Goal: Complete application form: Complete application form

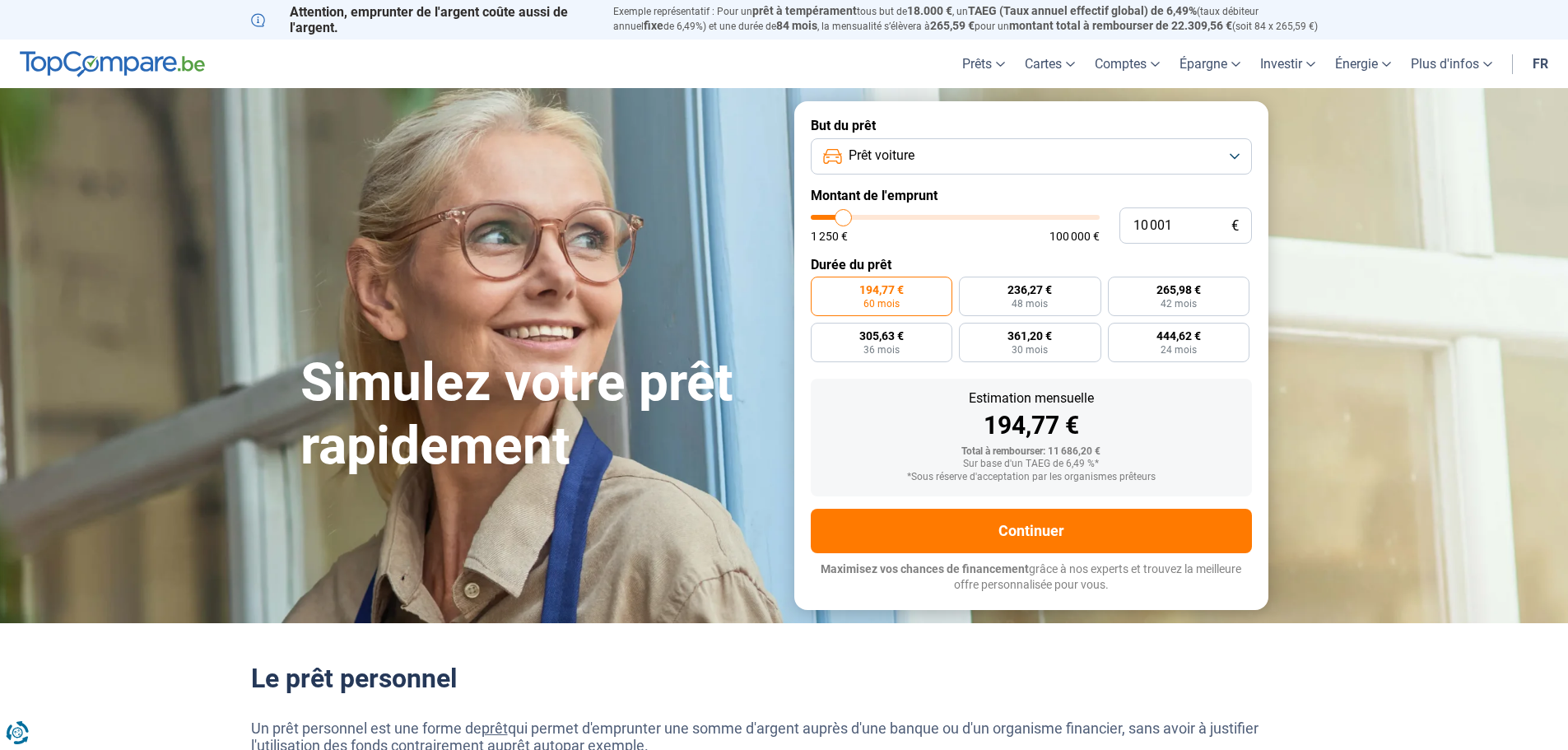
click at [1241, 154] on button "Prêt voiture" at bounding box center [1031, 156] width 441 height 36
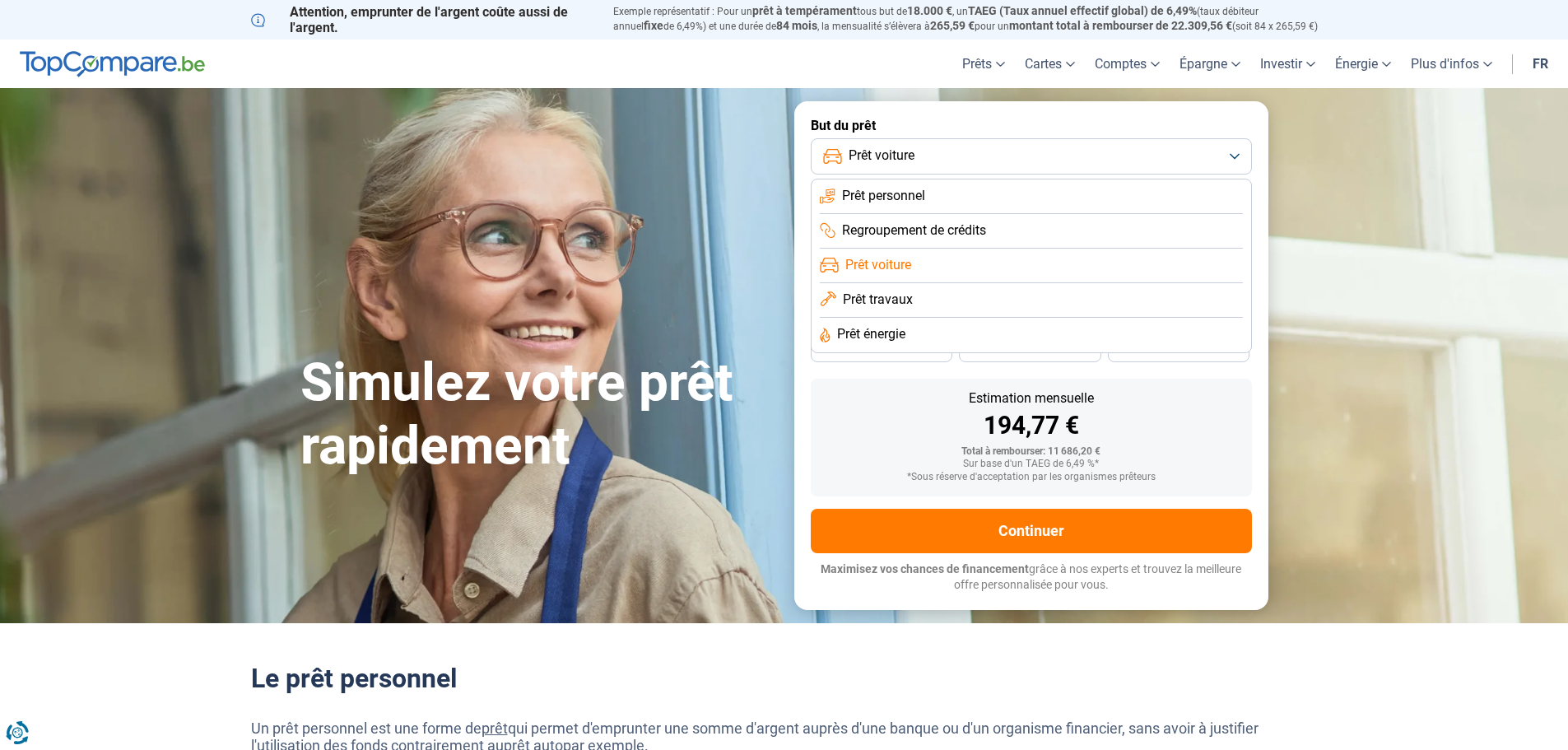
click at [1241, 154] on button "Prêt voiture" at bounding box center [1031, 156] width 441 height 36
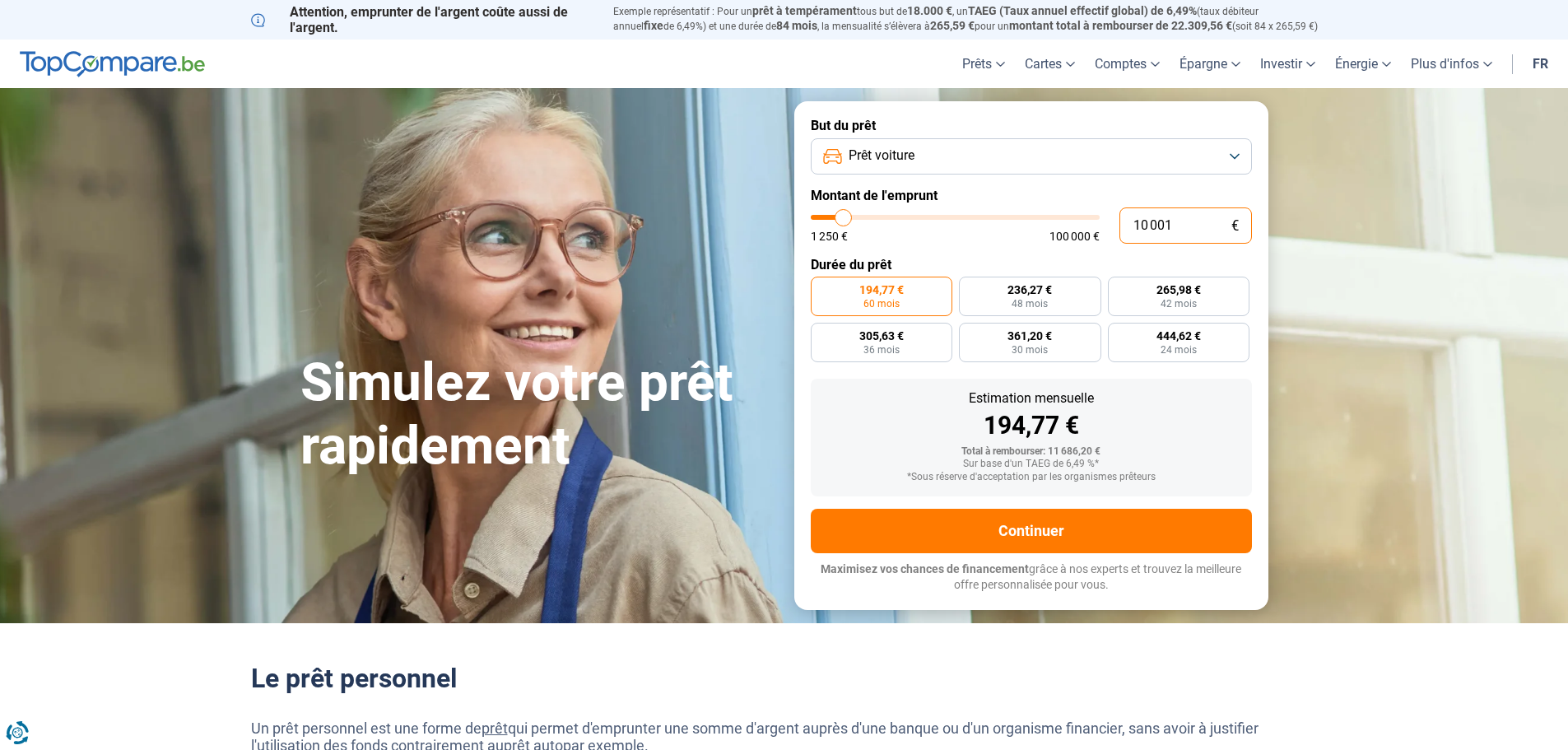
drag, startPoint x: 1194, startPoint y: 227, endPoint x: 1070, endPoint y: 239, distance: 124.6
click at [1070, 239] on div "10 001 € 1 250 € 100 000 €" at bounding box center [1031, 225] width 441 height 36
type input "3"
type input "1250"
type input "35"
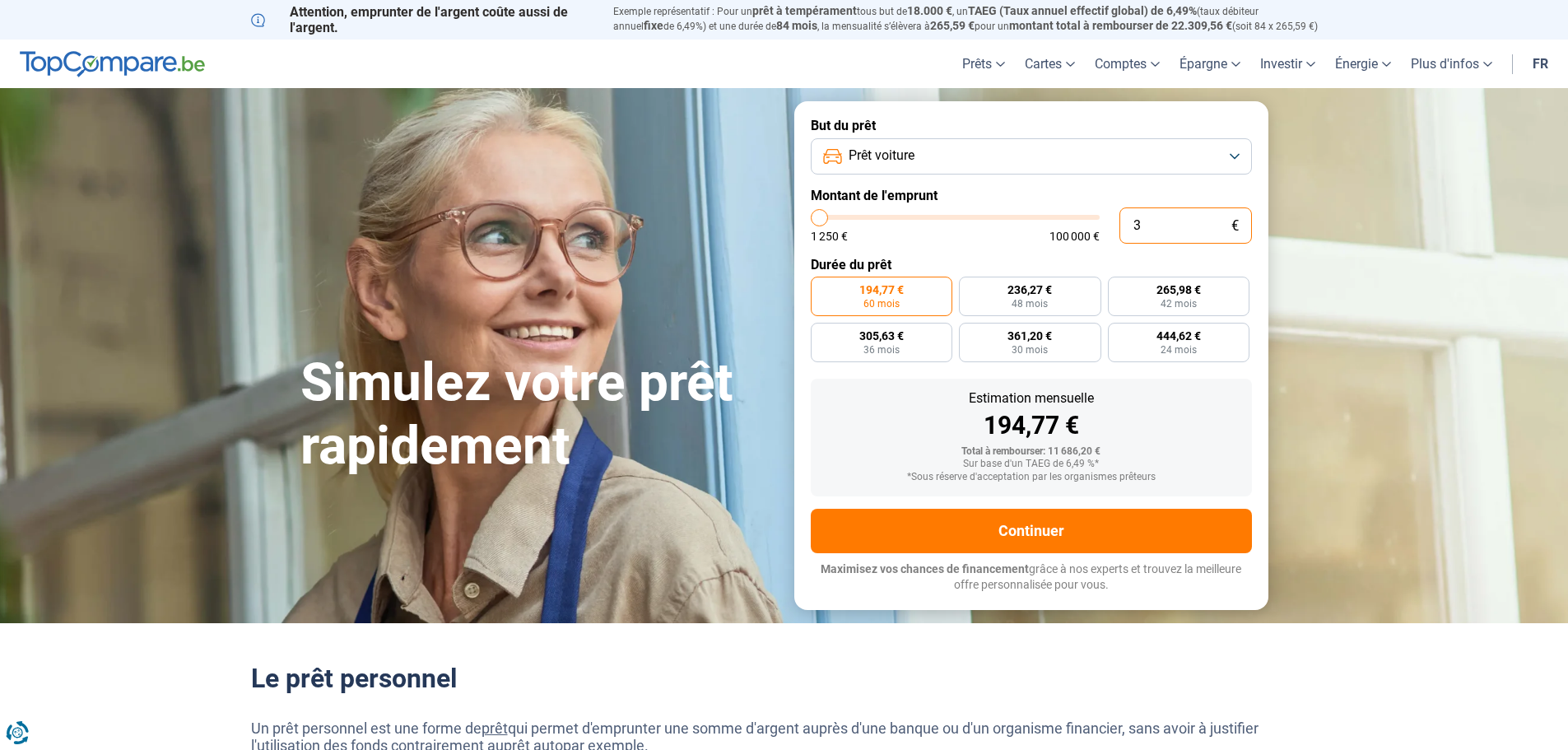
type input "1250"
type input "350"
type input "1250"
type input "3 500"
type input "3500"
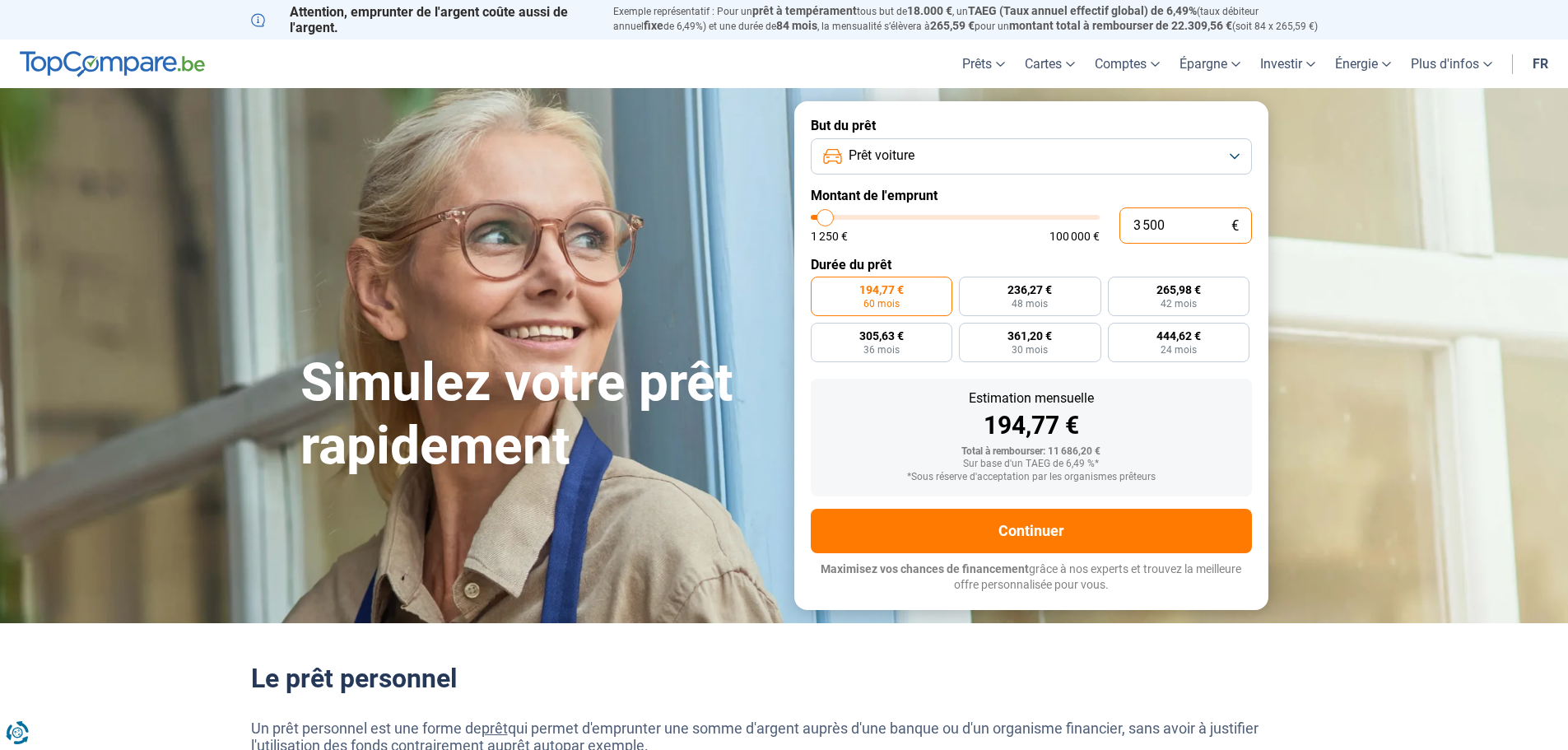
type input "35 000"
type input "35000"
radio input "false"
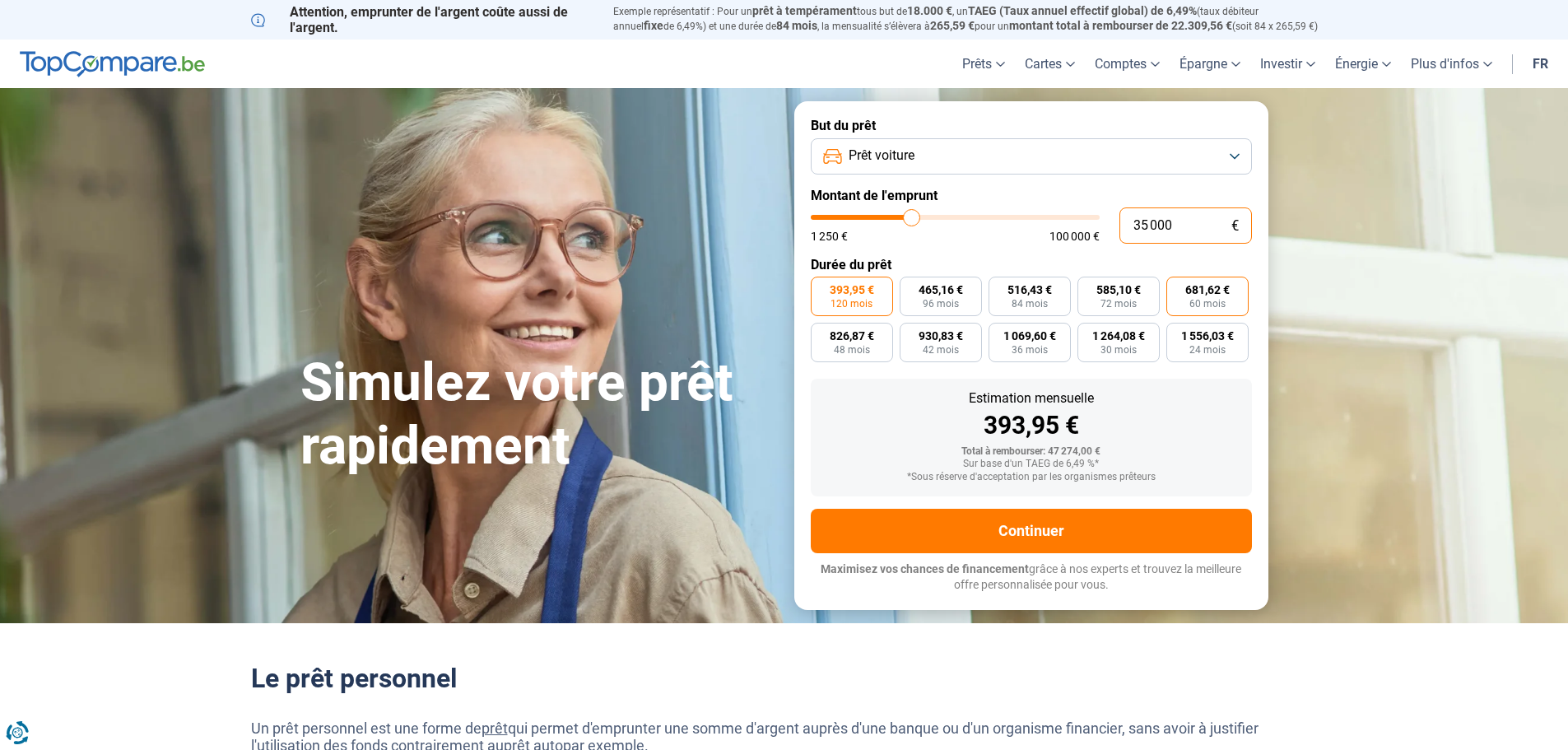
type input "35 000"
click at [1219, 290] on span "681,62 €" at bounding box center [1208, 290] width 45 height 12
click at [1177, 288] on input "681,62 € 60 mois" at bounding box center [1171, 282] width 11 height 11
radio input "true"
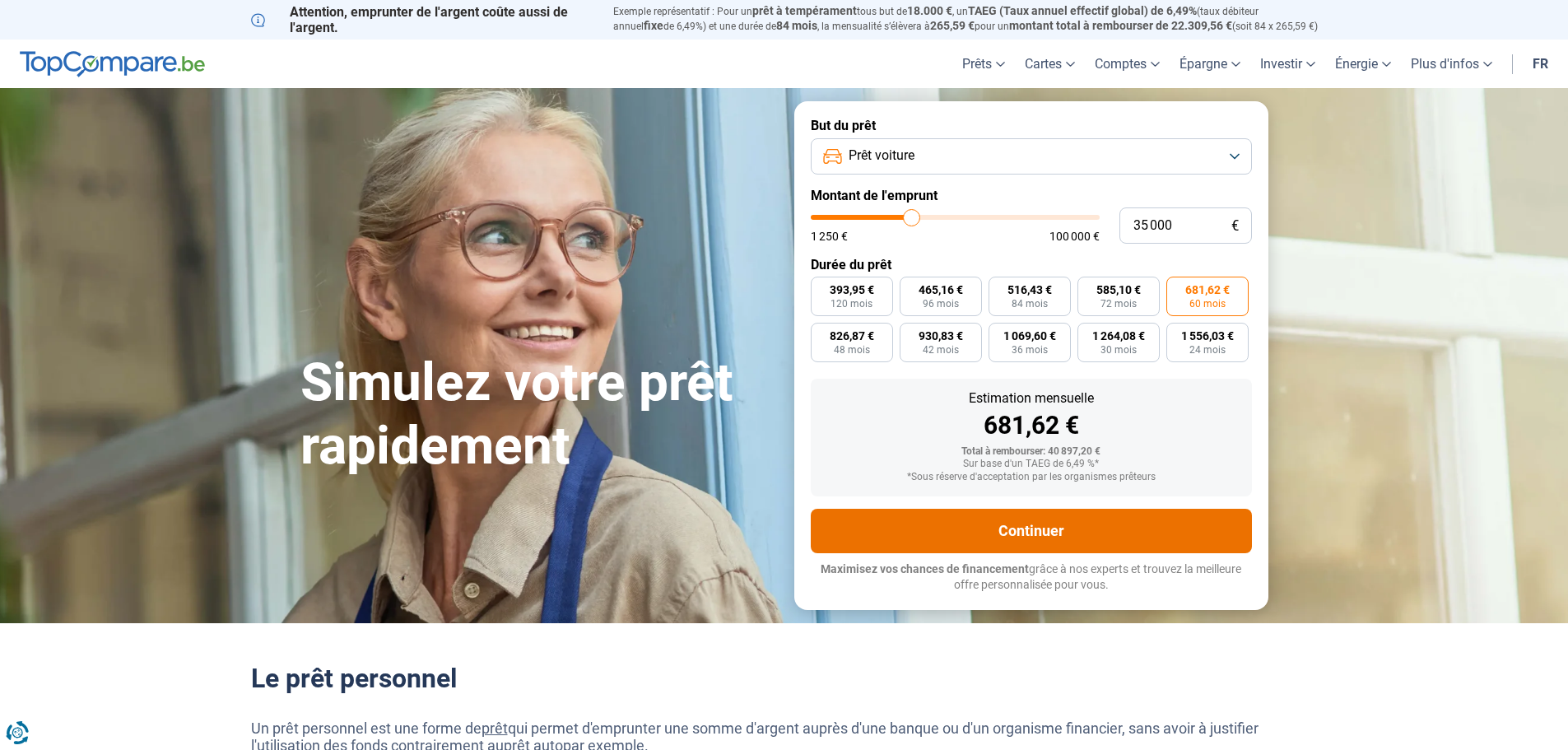
click at [1033, 536] on button "Continuer" at bounding box center [1031, 531] width 441 height 45
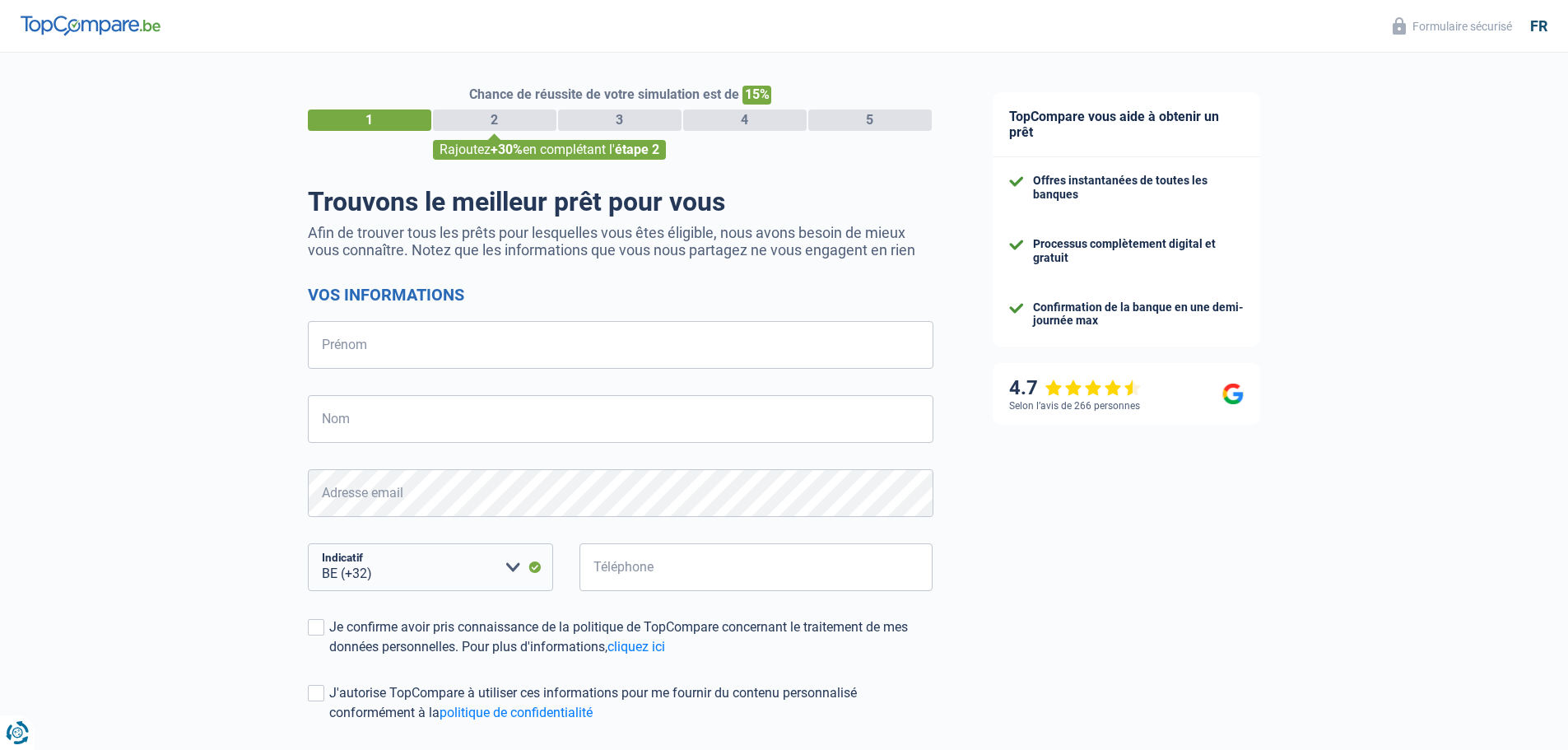
select select "32"
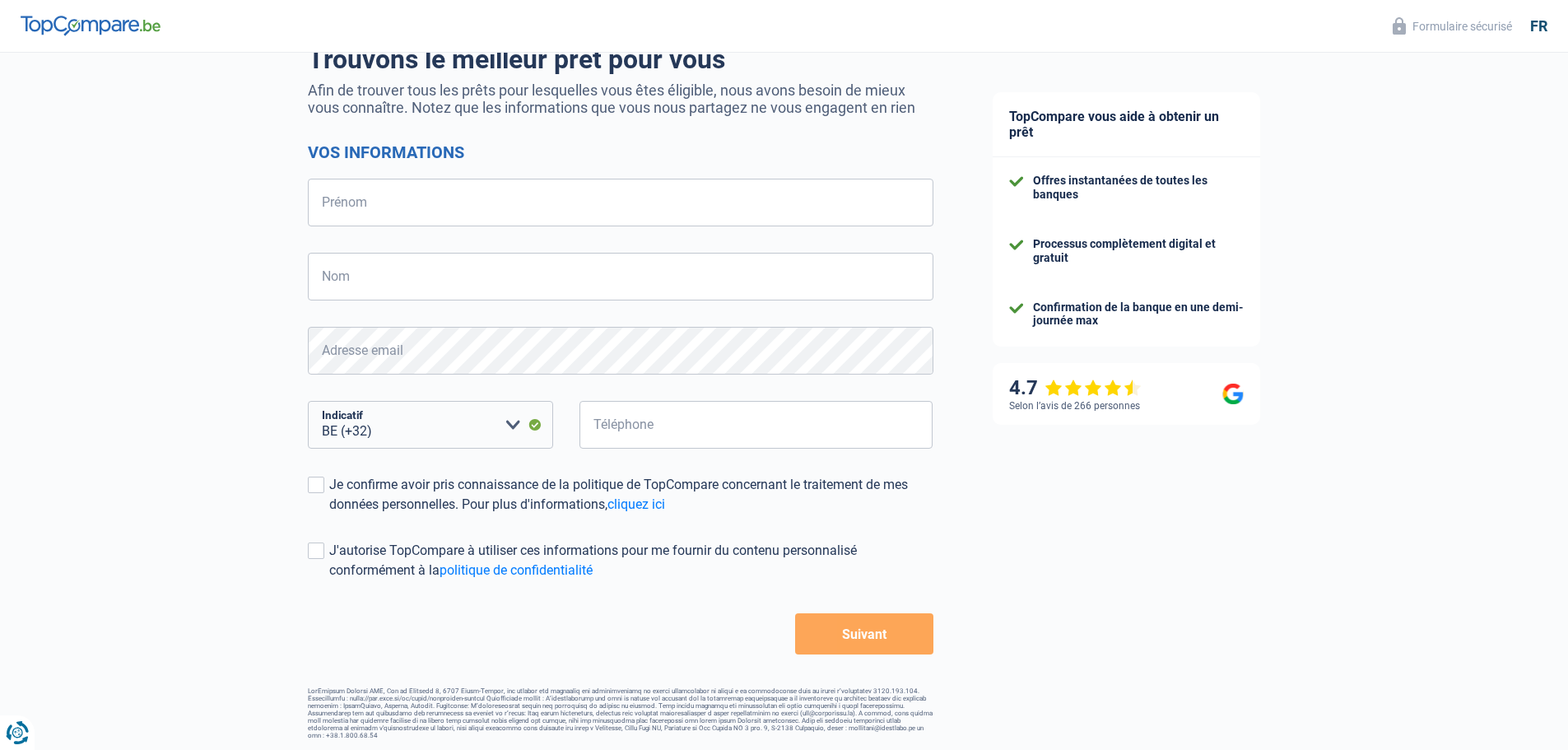
scroll to position [144, 0]
click at [404, 200] on input "Prénom" at bounding box center [620, 201] width 625 height 47
type input "Christelle"
type input "Fraiture"
click at [320, 486] on span at bounding box center [316, 483] width 16 height 16
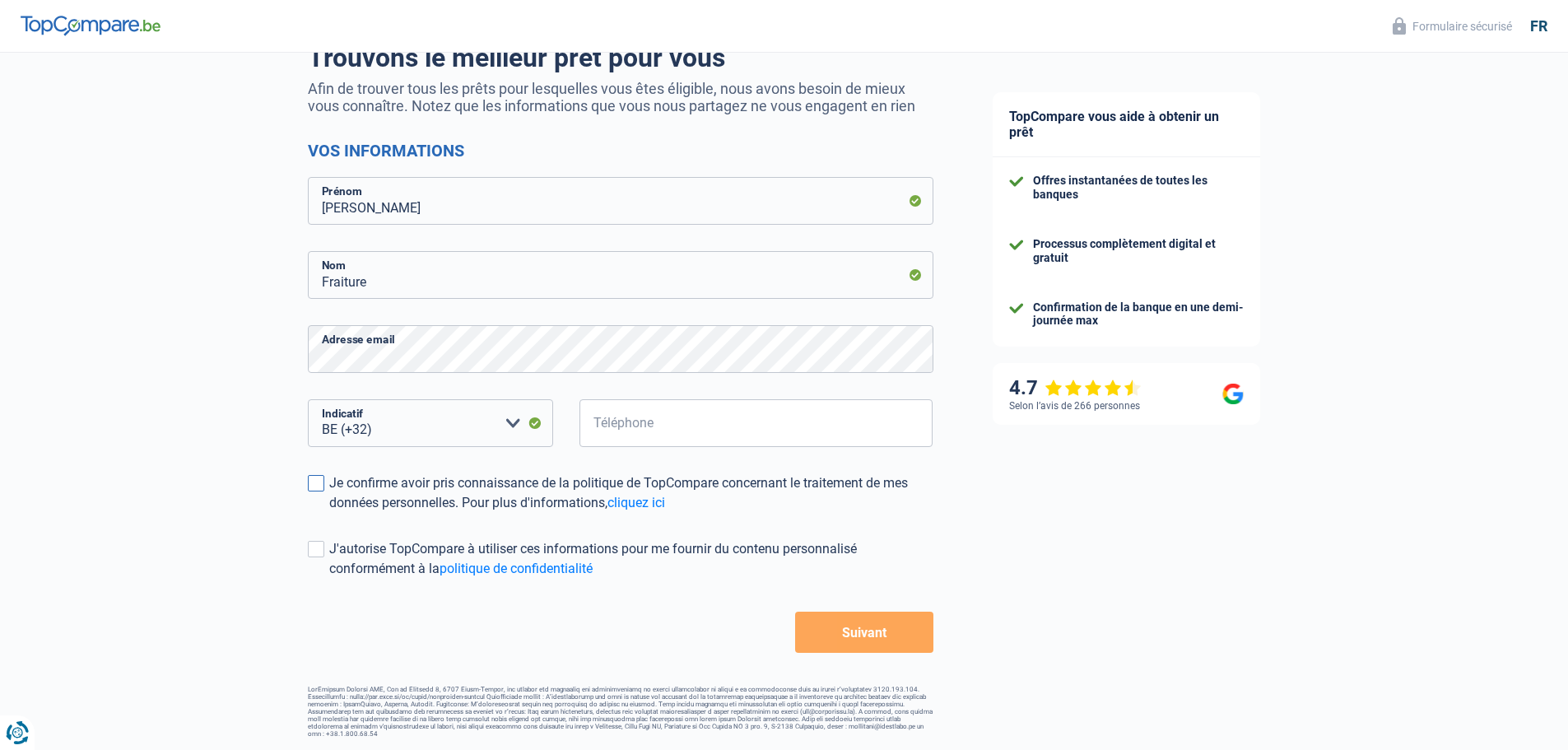
click at [329, 513] on input "Je confirme avoir pris connaissance de la politique de TopCompare concernant le…" at bounding box center [329, 513] width 0 height 0
click at [835, 641] on button "Suivant" at bounding box center [864, 632] width 137 height 41
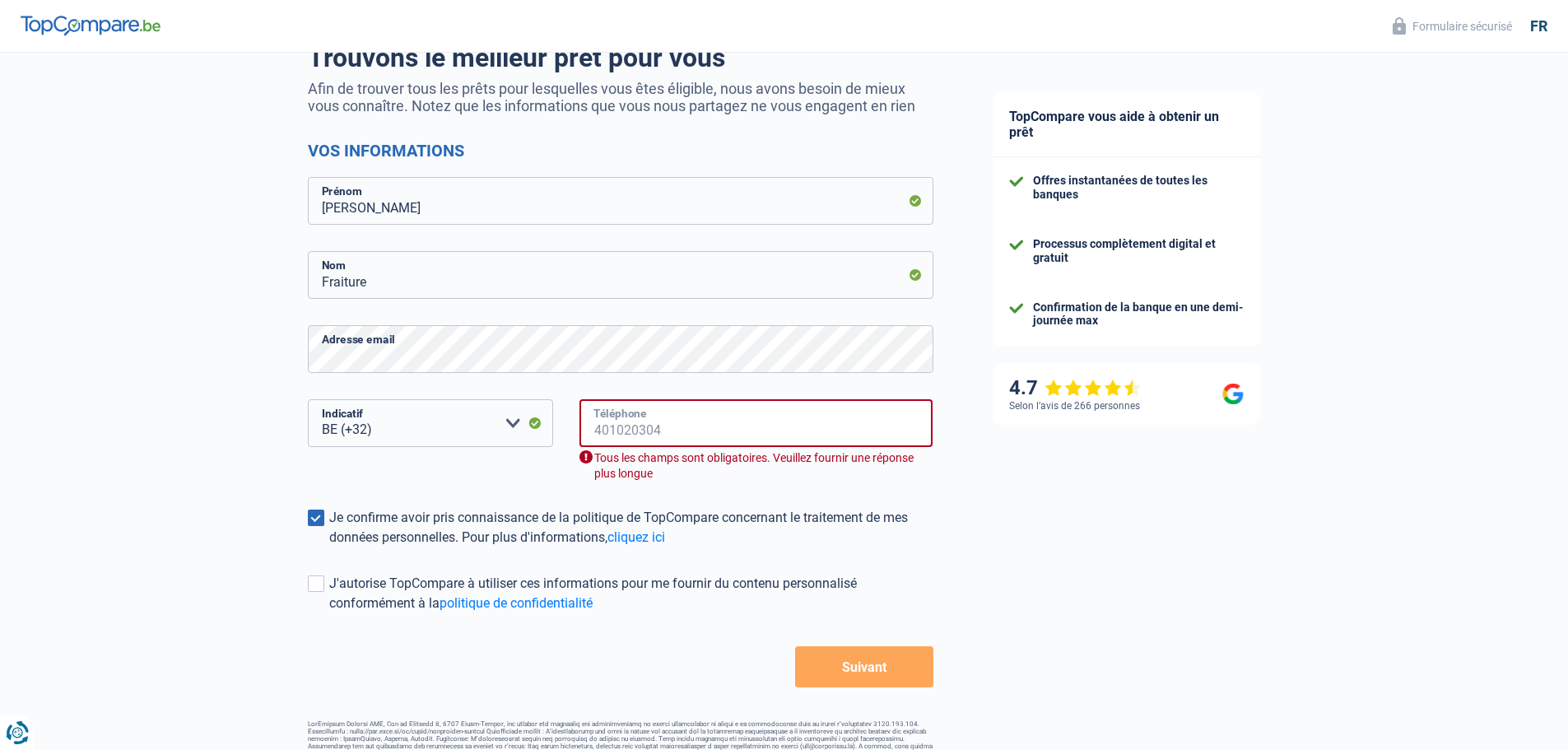
click at [696, 418] on input "Téléphone" at bounding box center [756, 423] width 354 height 47
click at [661, 411] on input "Téléphone" at bounding box center [756, 423] width 354 height 47
click at [664, 430] on input "324744523" at bounding box center [756, 423] width 354 height 47
drag, startPoint x: 608, startPoint y: 426, endPoint x: 531, endPoint y: 422, distance: 77.1
click at [531, 422] on div "BE (+32) LU (+352) Veuillez sélectionner une option Indicatif 324744523 Télépho…" at bounding box center [620, 454] width 651 height 108
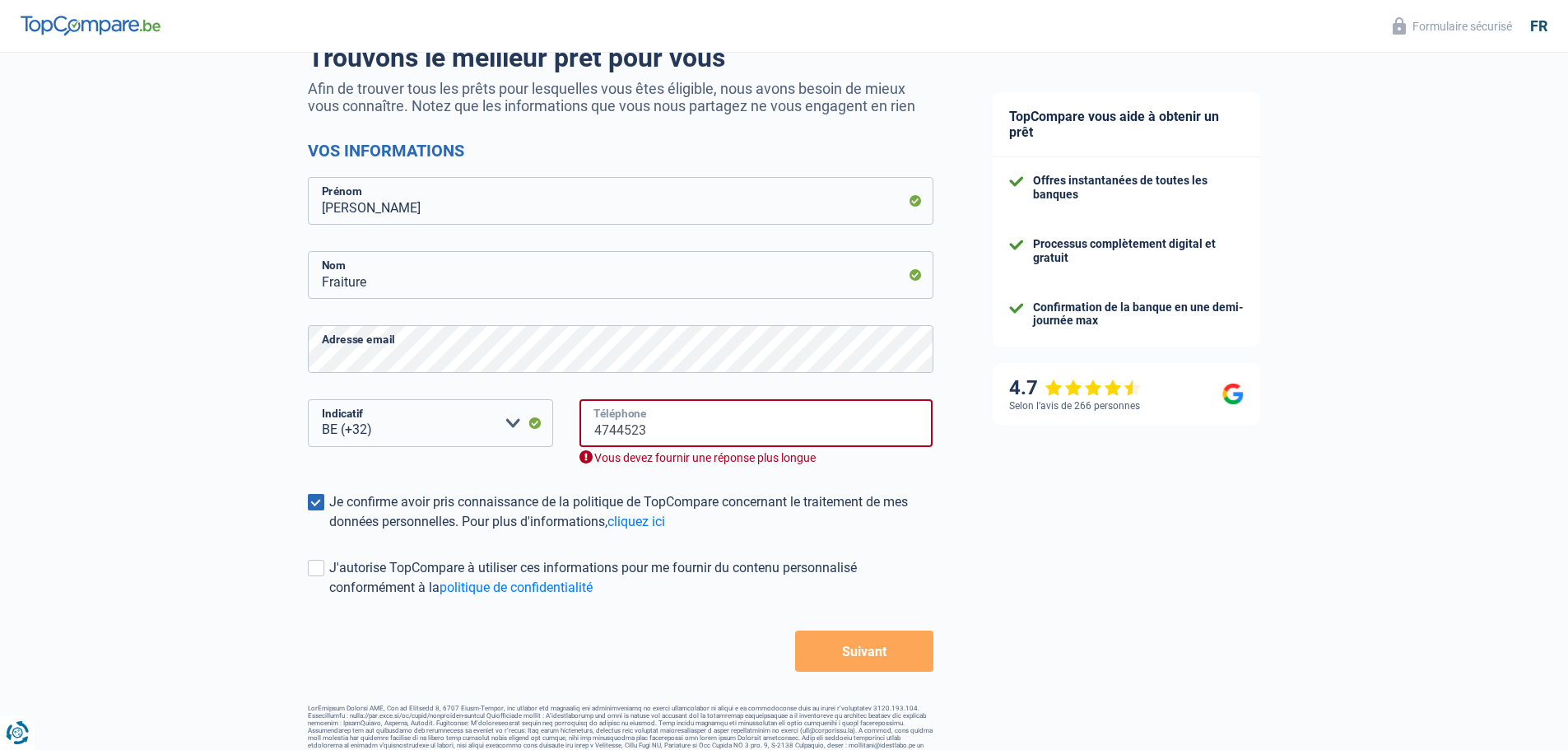
click at [654, 426] on input "4744523" at bounding box center [756, 423] width 354 height 47
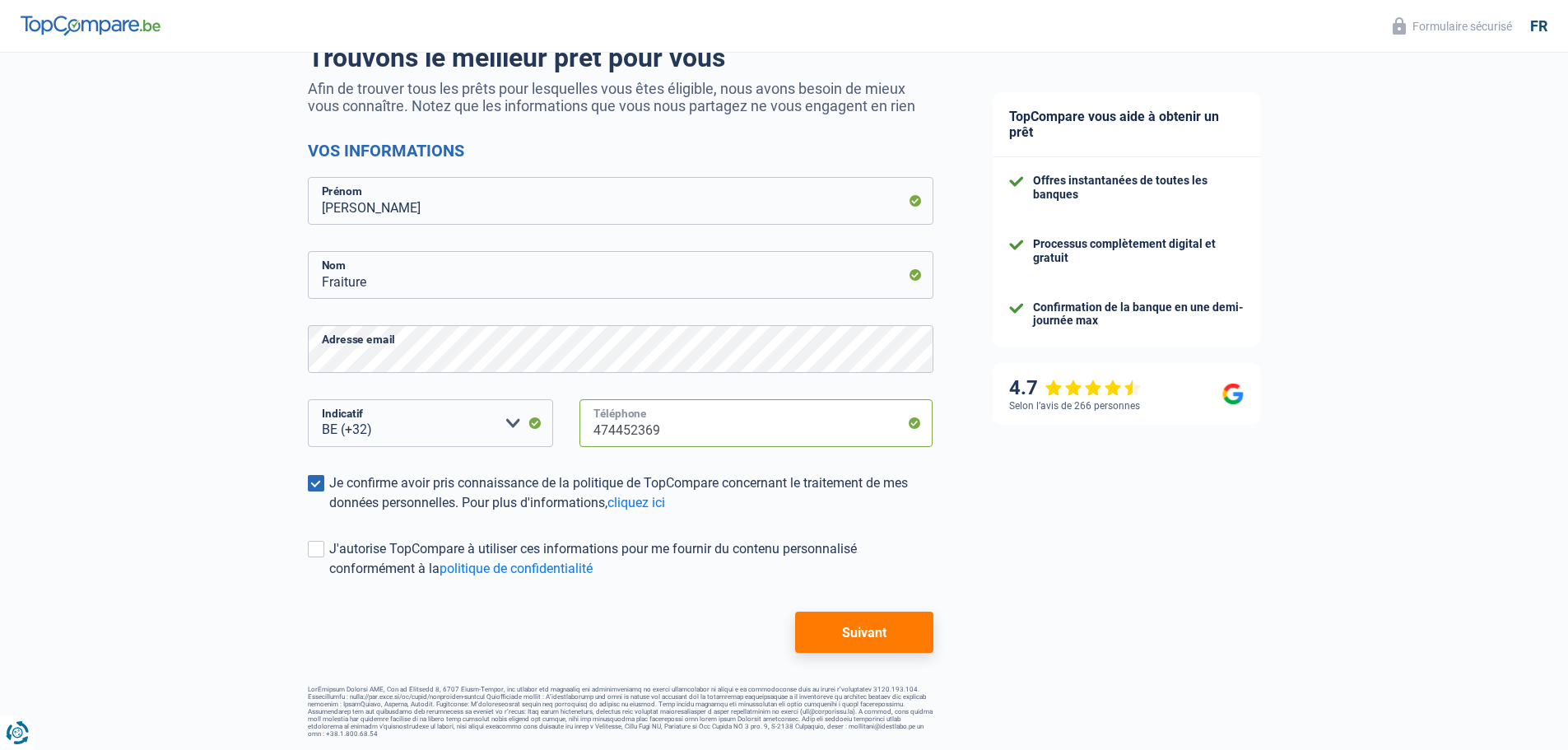
type input "474452369"
click at [852, 634] on button "Suivant" at bounding box center [864, 632] width 137 height 41
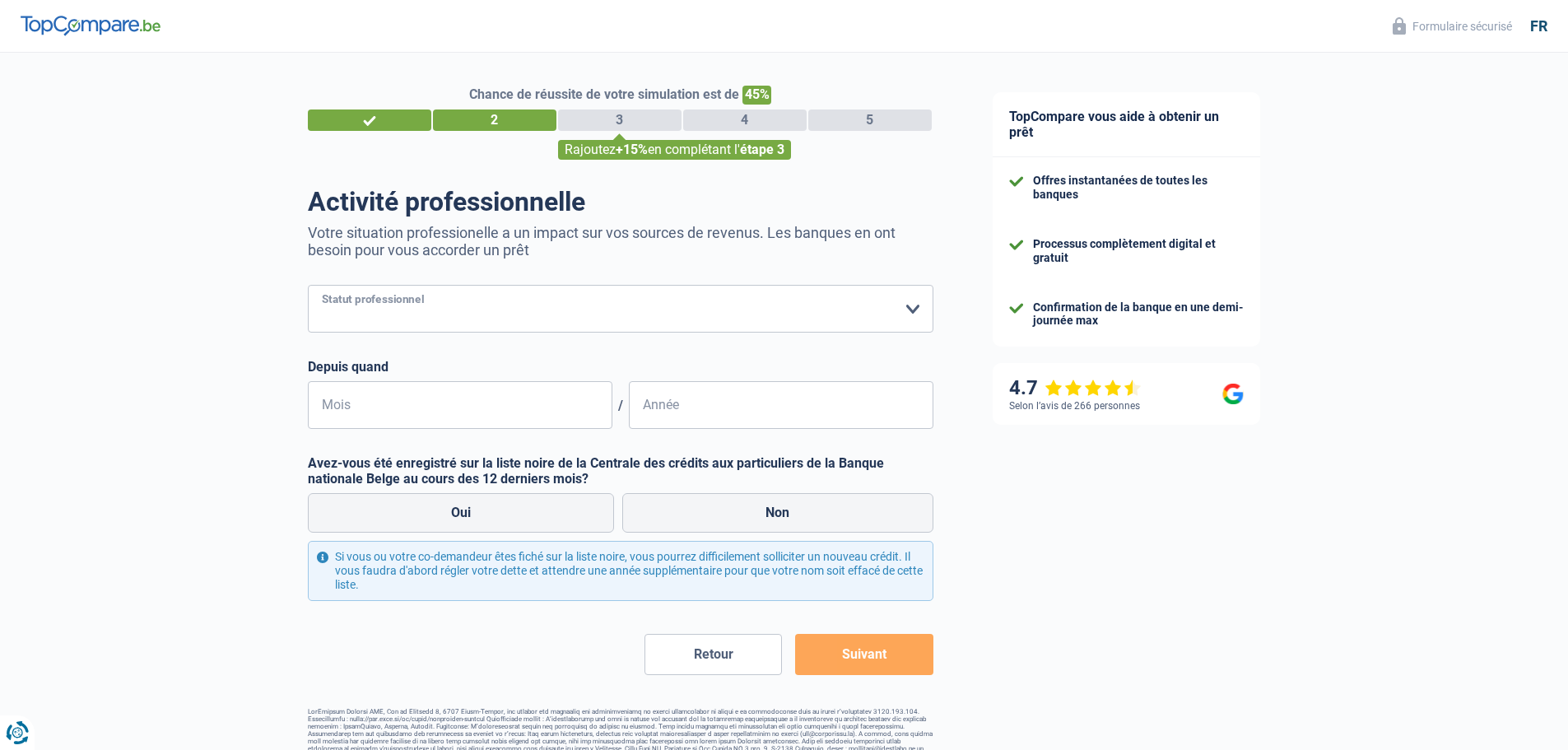
click at [470, 302] on select "Ouvrier Employé privé Employé public Invalide Indépendant Pensionné Chômeur Mut…" at bounding box center [620, 309] width 625 height 47
select select "privateEmployee"
click at [308, 287] on select "Ouvrier Employé privé Employé public Invalide Indépendant Pensionné Chômeur Mut…" at bounding box center [620, 309] width 625 height 47
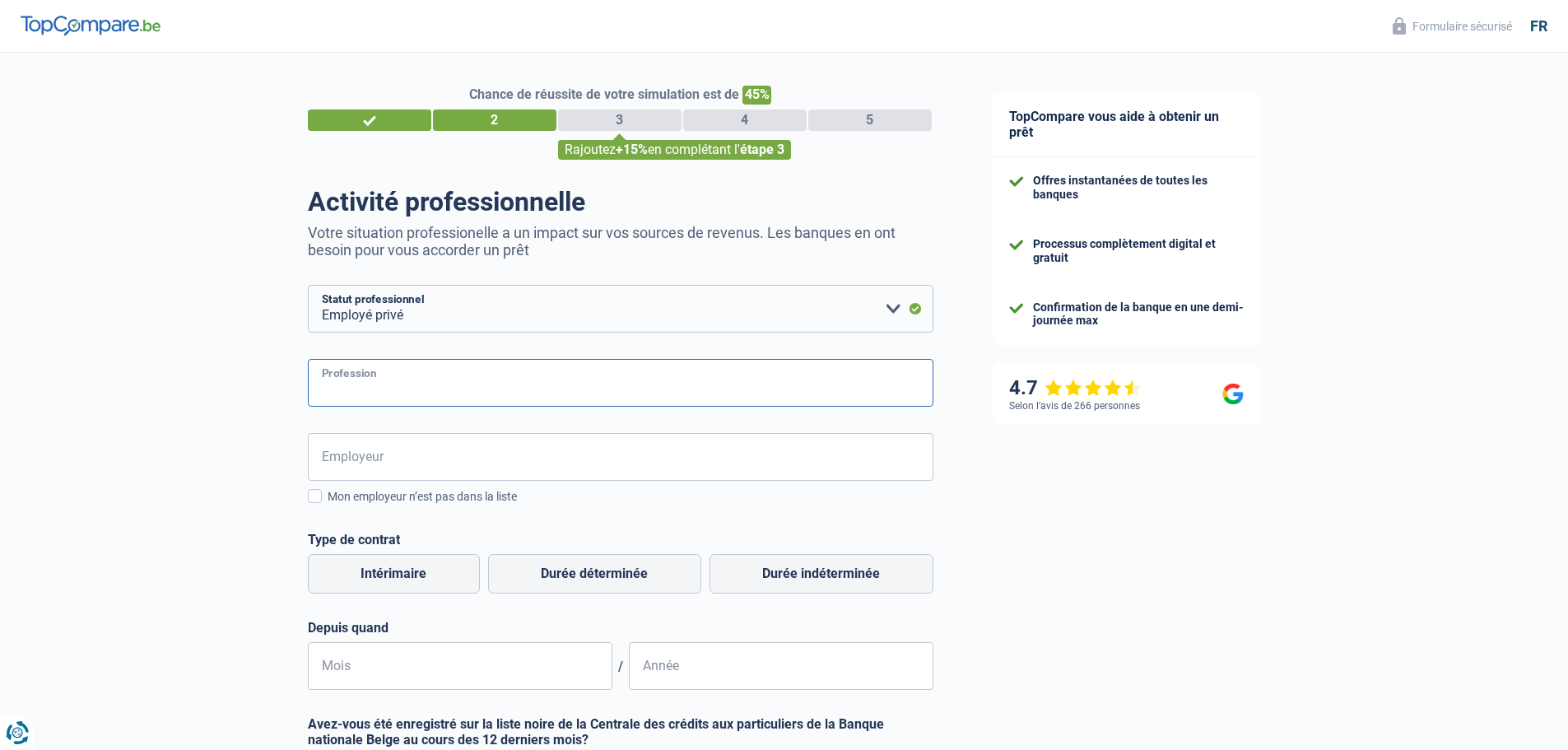
click at [418, 393] on input "Profession" at bounding box center [620, 383] width 625 height 47
click at [315, 499] on span at bounding box center [315, 496] width 14 height 14
click at [327, 505] on input "Mon employeur n’est pas dans la liste" at bounding box center [327, 505] width 0 height 0
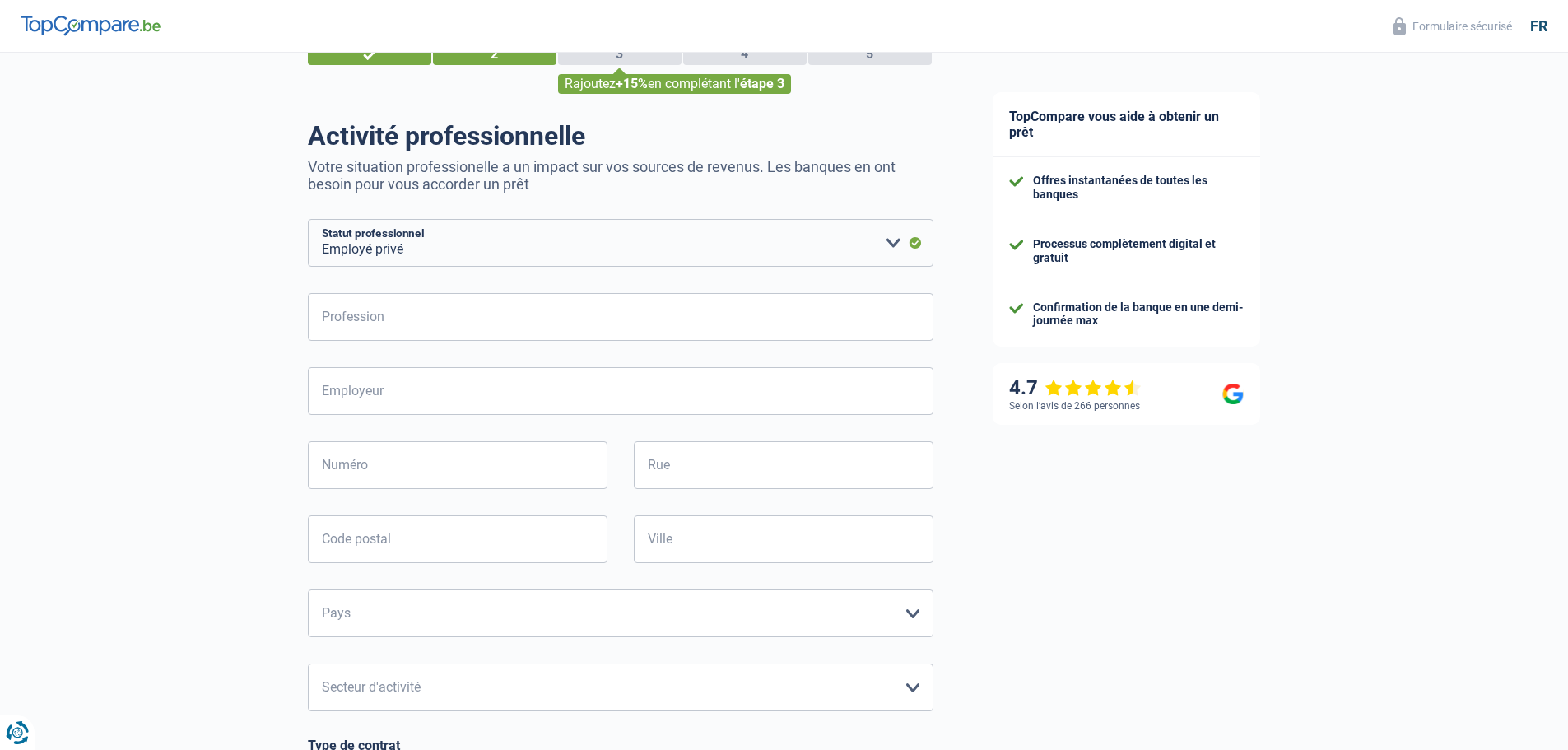
scroll to position [247, 0]
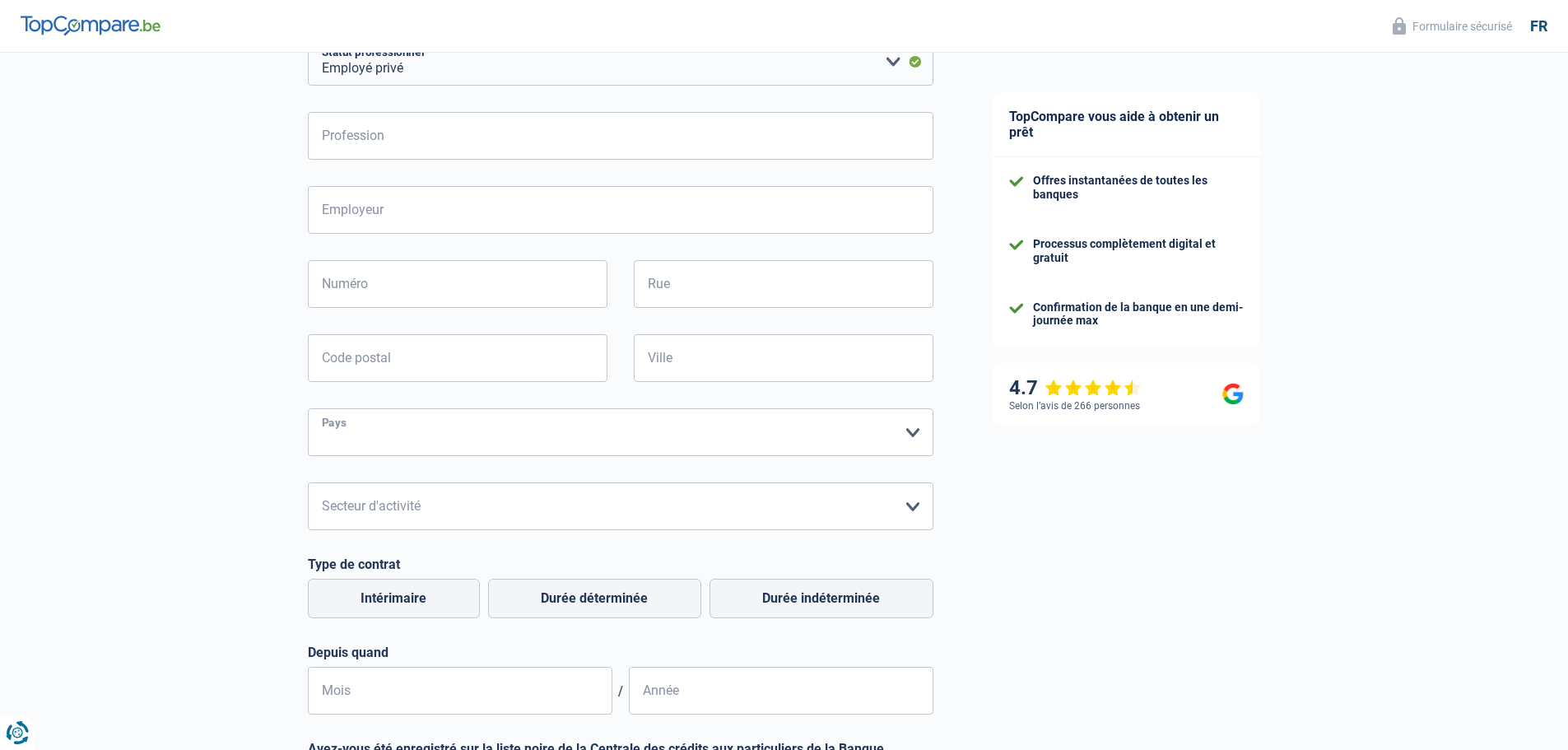
click at [916, 435] on select "Belgique France Allemagne Italie Luxembourg Pays-Bas Espagne Suisse Veuillez sé…" at bounding box center [620, 433] width 625 height 47
select select "BE"
click at [308, 410] on select "Belgique France Allemagne Italie Luxembourg Pays-Bas Espagne Suisse Veuillez sé…" at bounding box center [620, 433] width 625 height 47
click at [920, 508] on select "Agriculture/Pêche Industrie Horeca Courier/Fitness/Taxi Construction Banques/As…" at bounding box center [620, 506] width 625 height 47
click at [784, 601] on label "Durée indéterminée" at bounding box center [822, 598] width 224 height 40
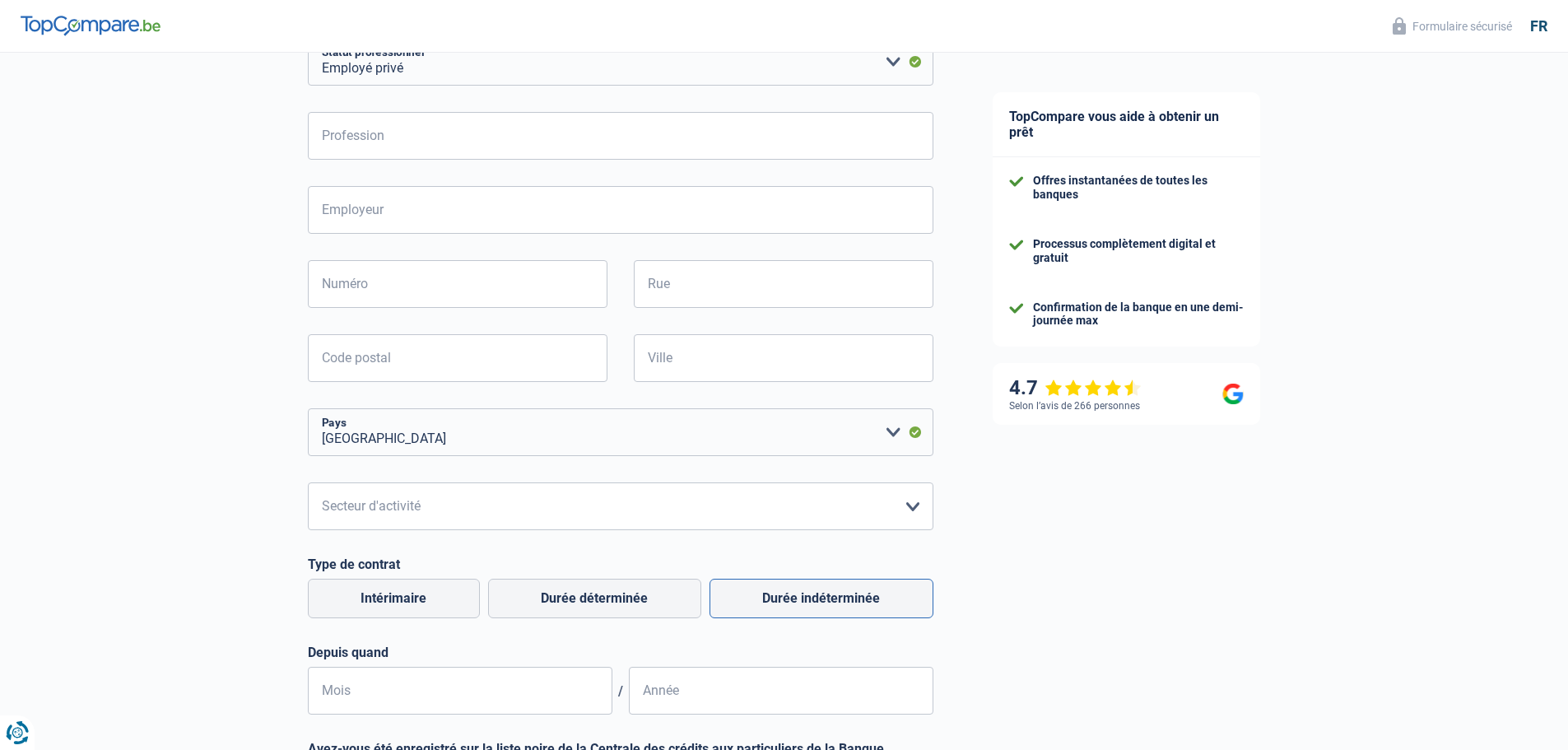
click at [784, 601] on input "Durée indéterminée" at bounding box center [822, 598] width 224 height 40
radio input "true"
click at [344, 688] on input "Mois" at bounding box center [460, 691] width 305 height 47
type input "03"
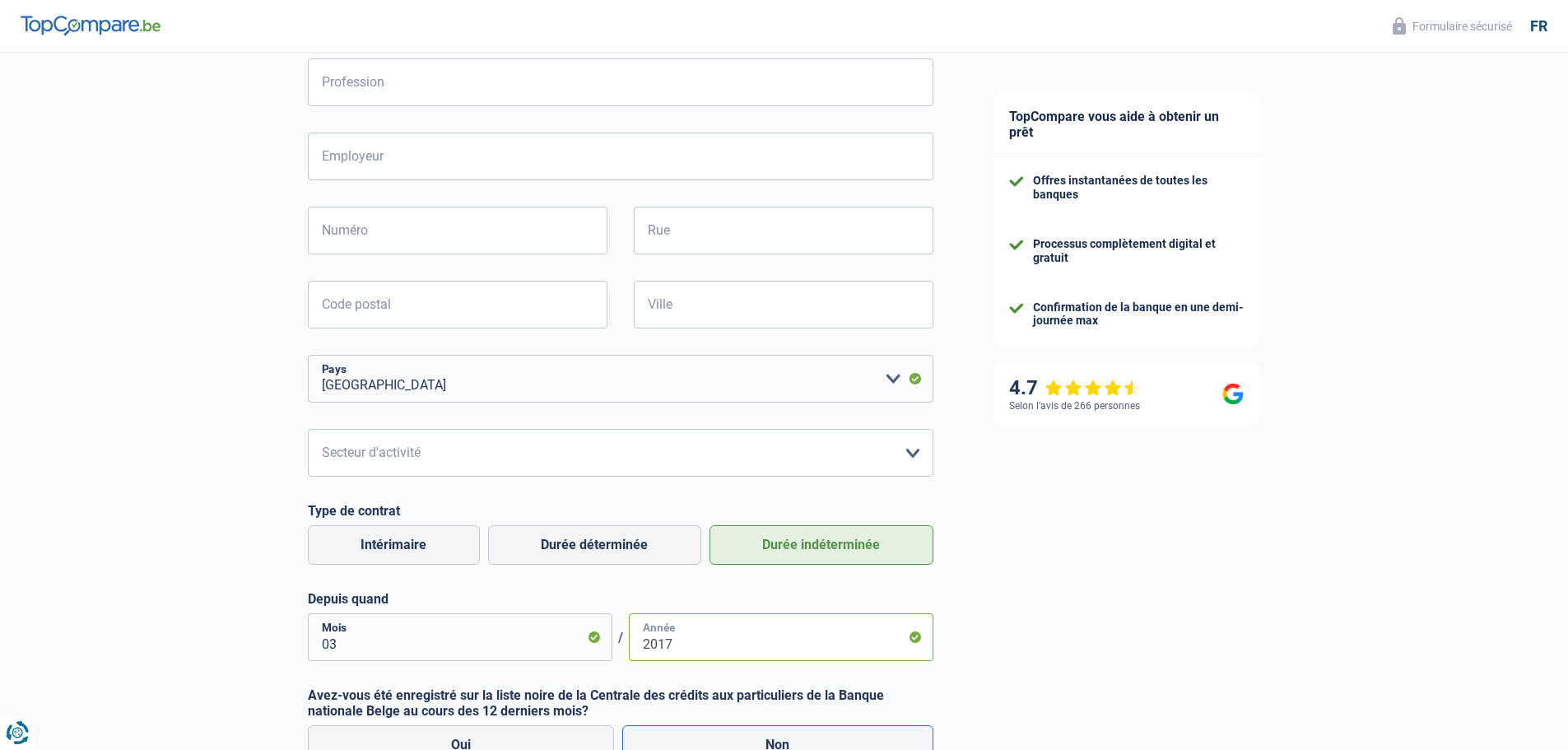
scroll to position [555, 0]
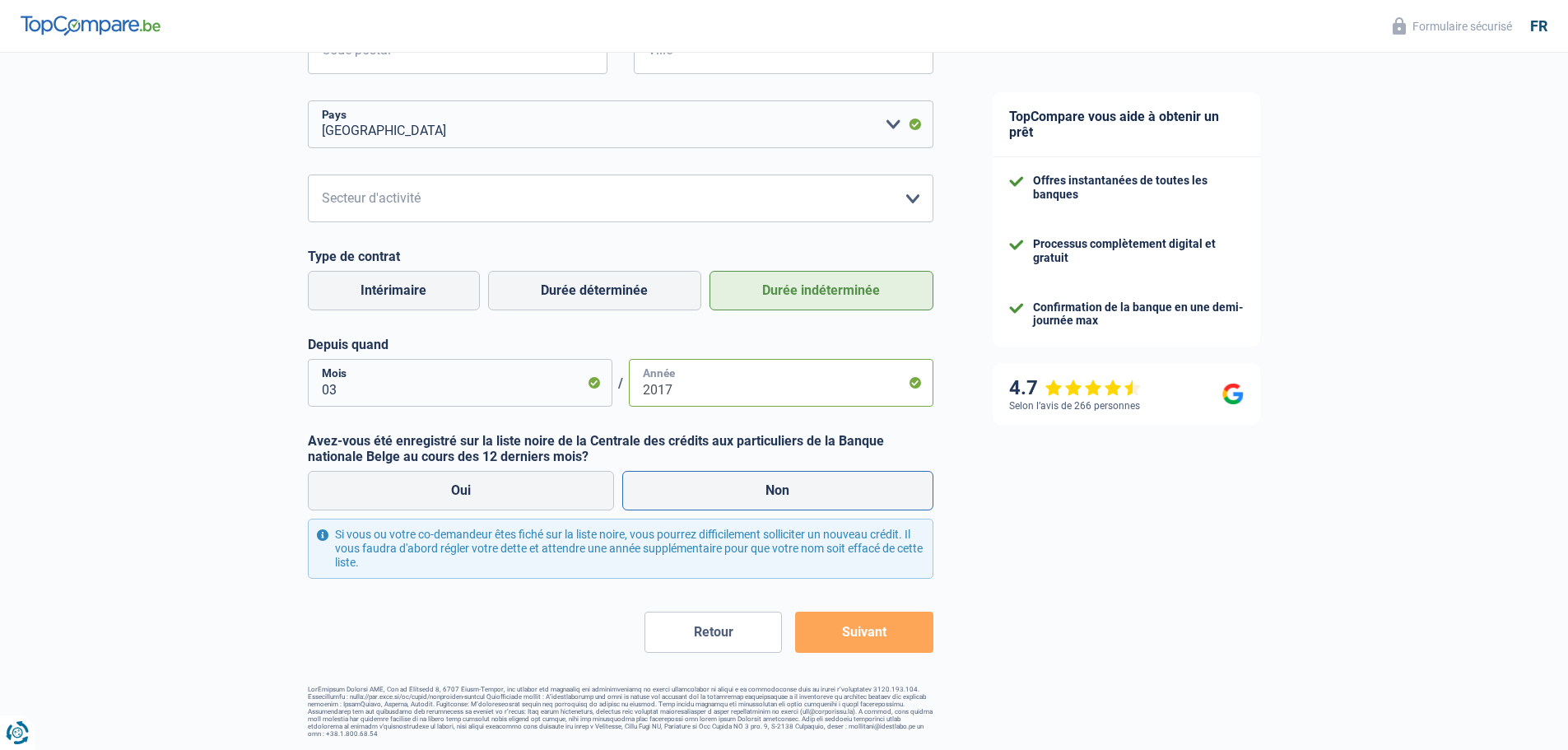
type input "2017"
click at [721, 487] on label "Non" at bounding box center [778, 490] width 311 height 40
click at [721, 487] on input "Non" at bounding box center [778, 490] width 311 height 40
radio input "true"
click at [877, 637] on button "Suivant" at bounding box center [864, 632] width 137 height 41
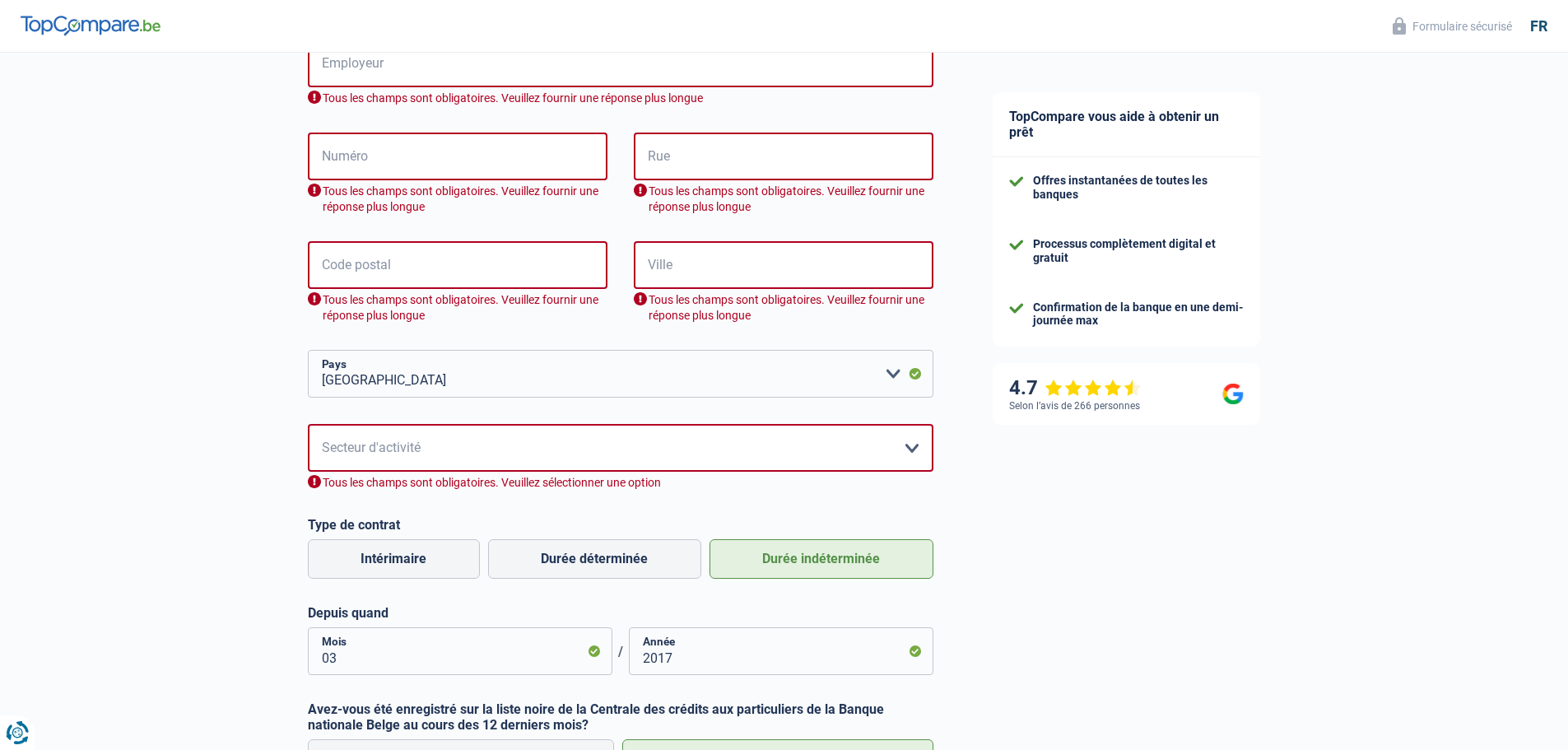
scroll to position [305, 0]
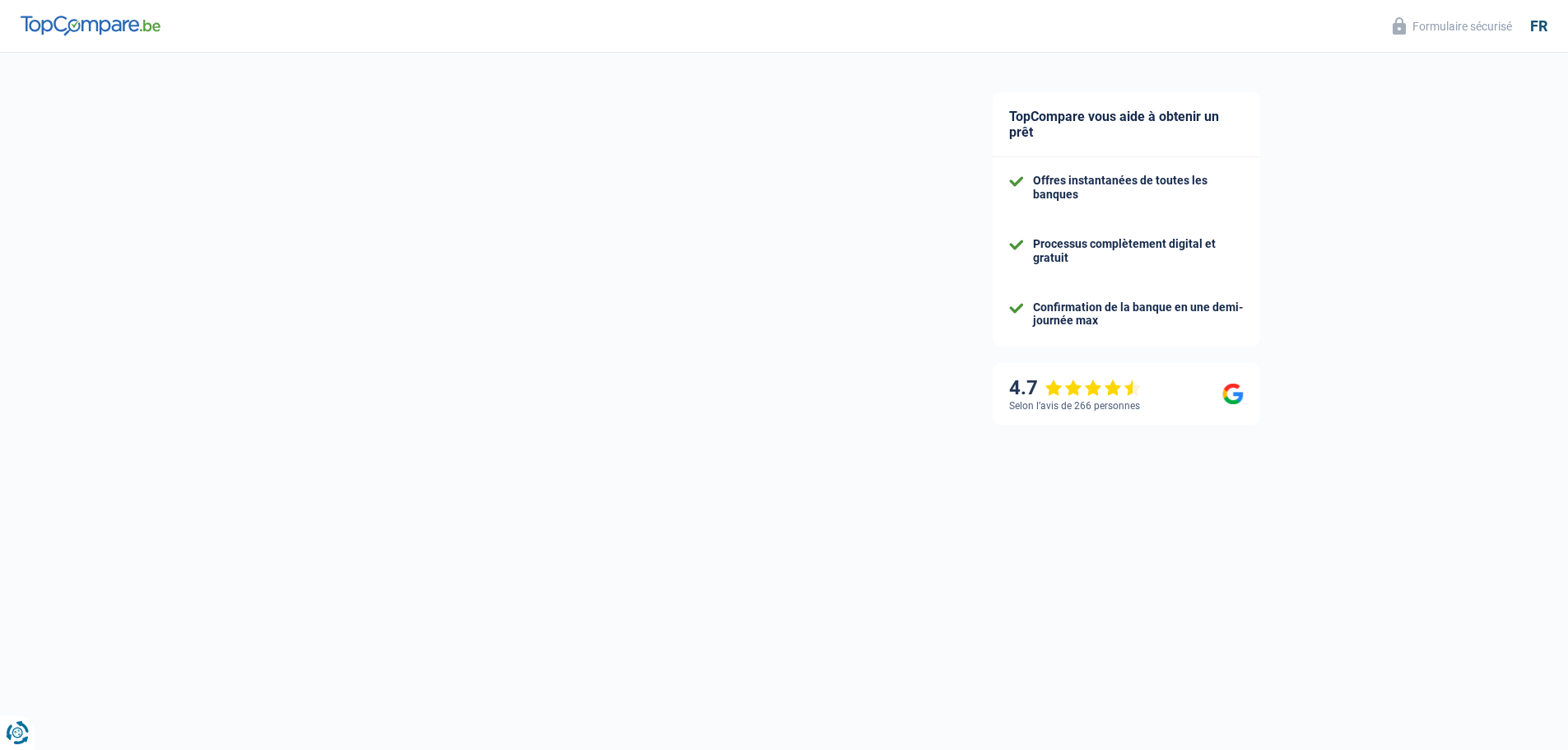
select select "32"
